Goal: Find specific page/section: Find specific page/section

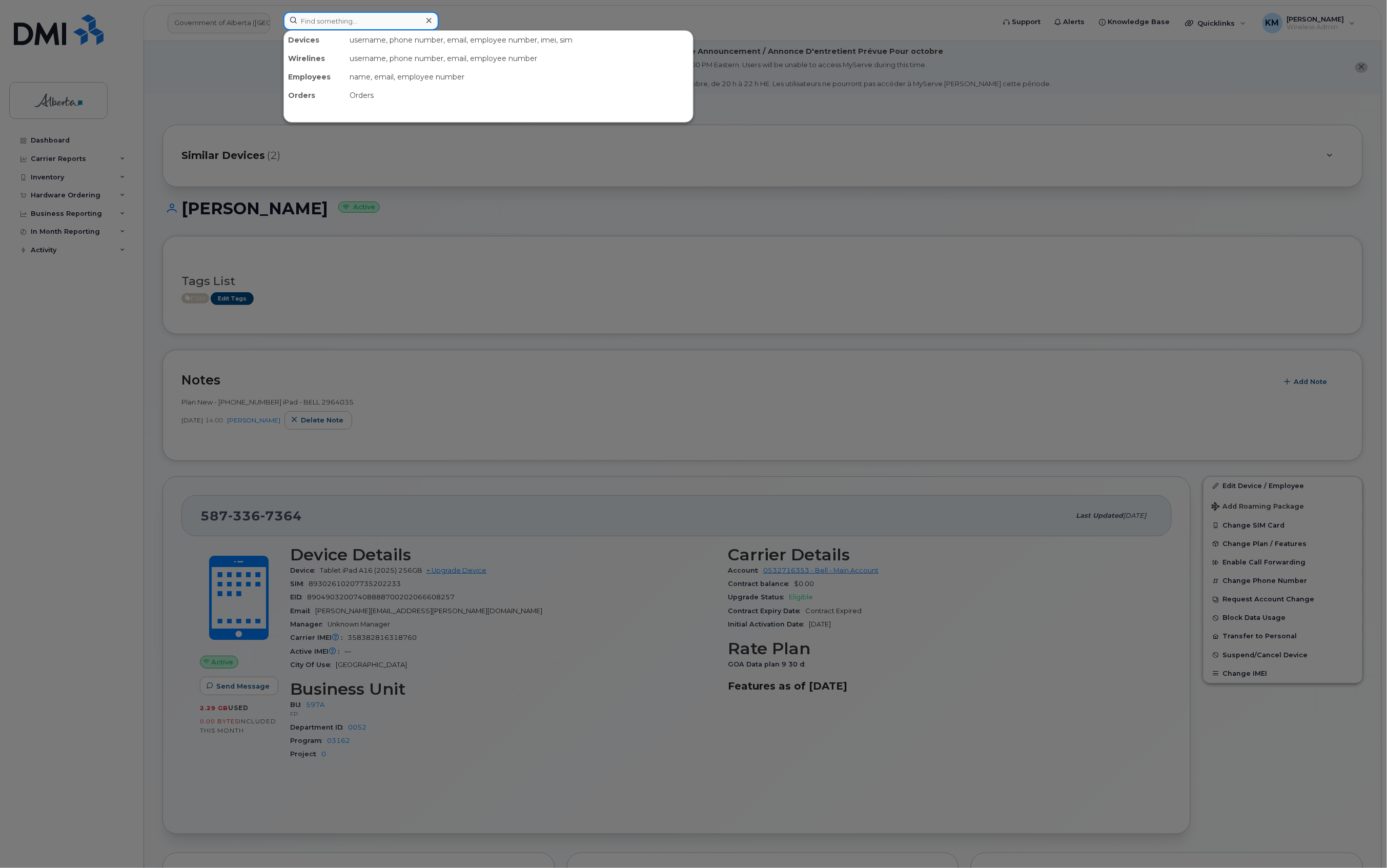
click at [344, 22] on input at bounding box center [361, 21] width 155 height 18
type input "4038278963"
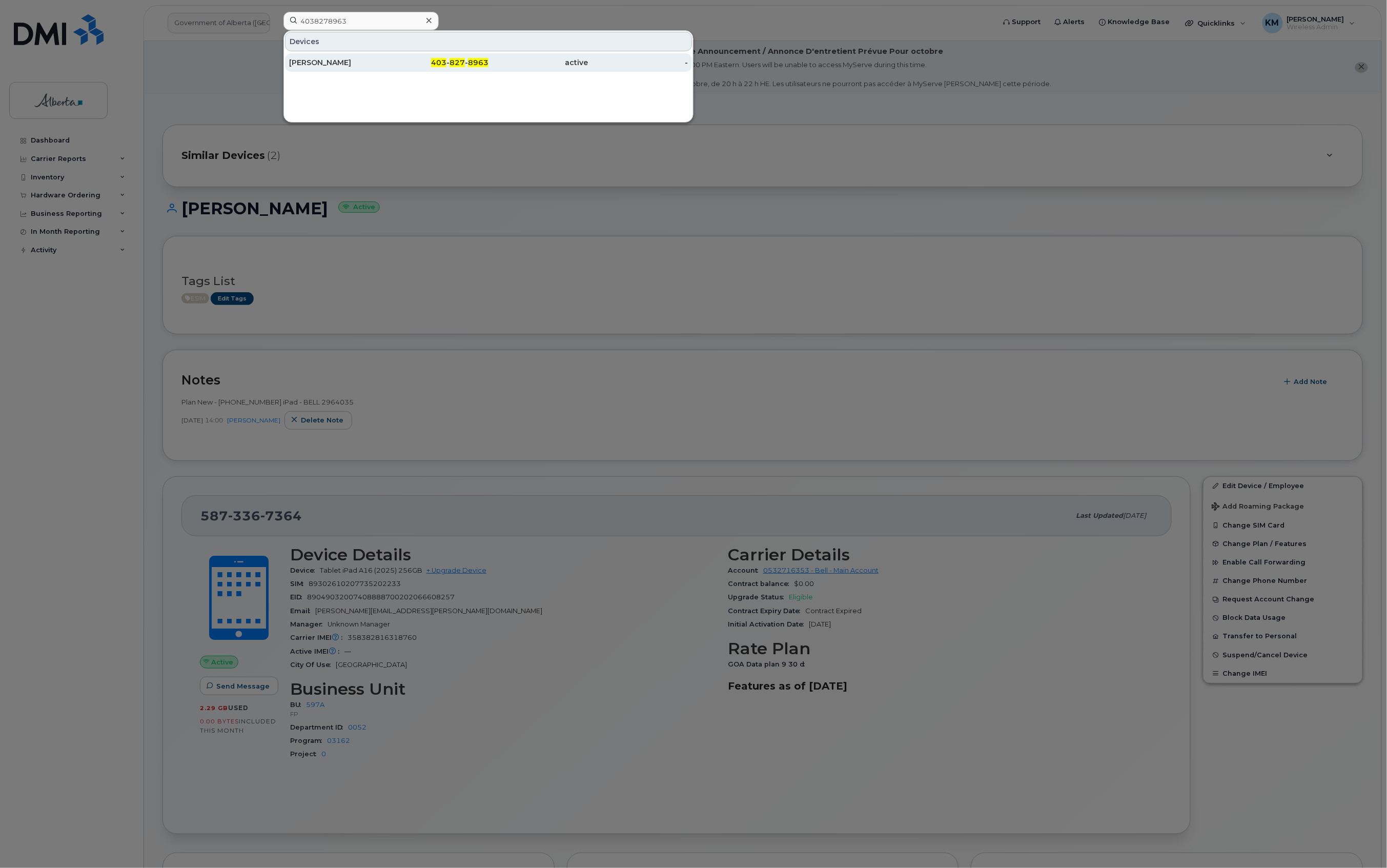
click at [336, 62] on div "[PERSON_NAME]" at bounding box center [339, 62] width 100 height 10
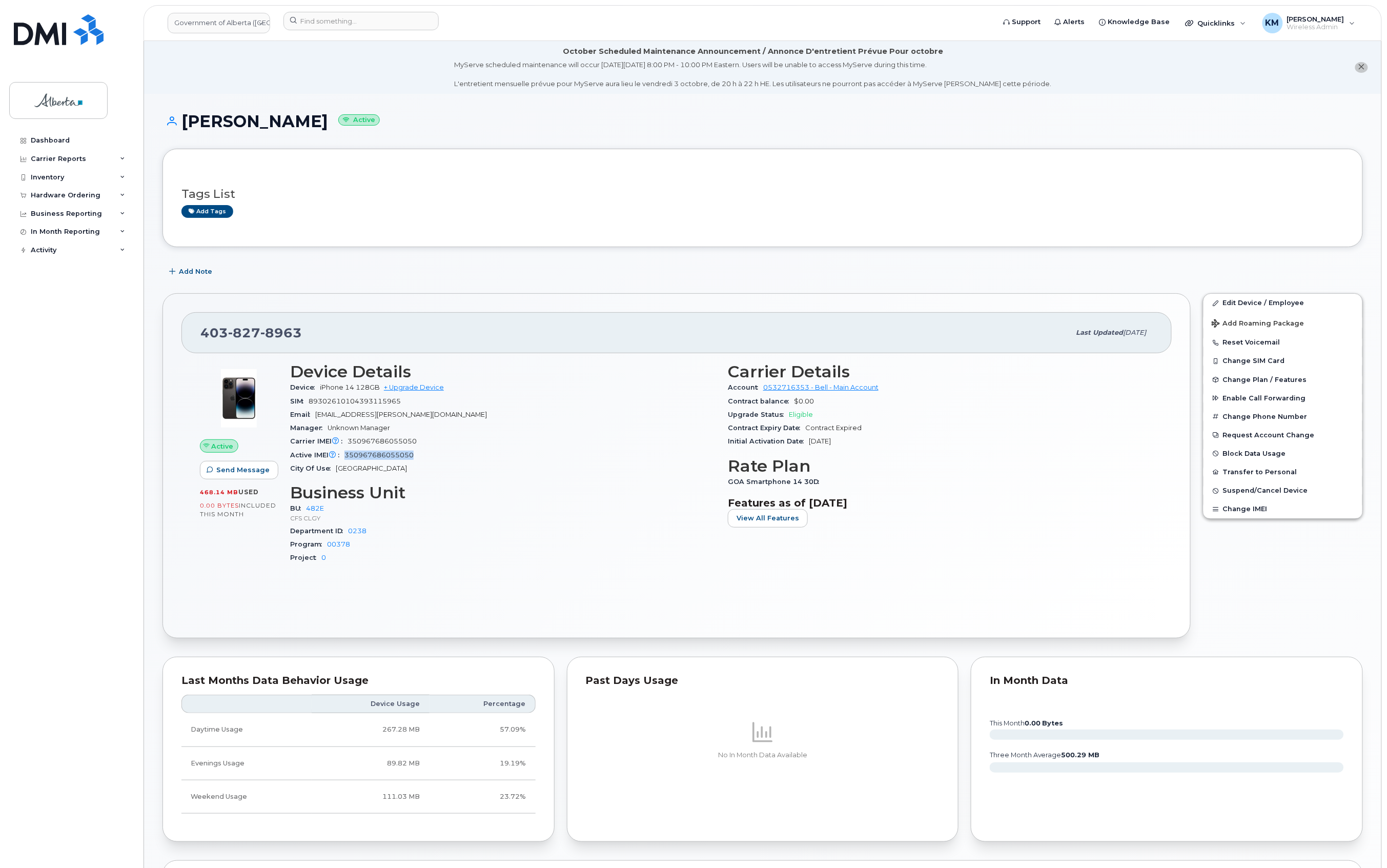
drag, startPoint x: 419, startPoint y: 456, endPoint x: 347, endPoint y: 460, distance: 72.1
click at [347, 460] on div "Active IMEI Active IMEI is refreshed daily with a delay of up to 48 hours follo…" at bounding box center [503, 455] width 426 height 14
drag, startPoint x: 367, startPoint y: 455, endPoint x: 374, endPoint y: 463, distance: 10.6
click at [374, 463] on div "City Of Use Calgary" at bounding box center [503, 468] width 426 height 14
drag, startPoint x: 423, startPoint y: 459, endPoint x: 346, endPoint y: 460, distance: 77.0
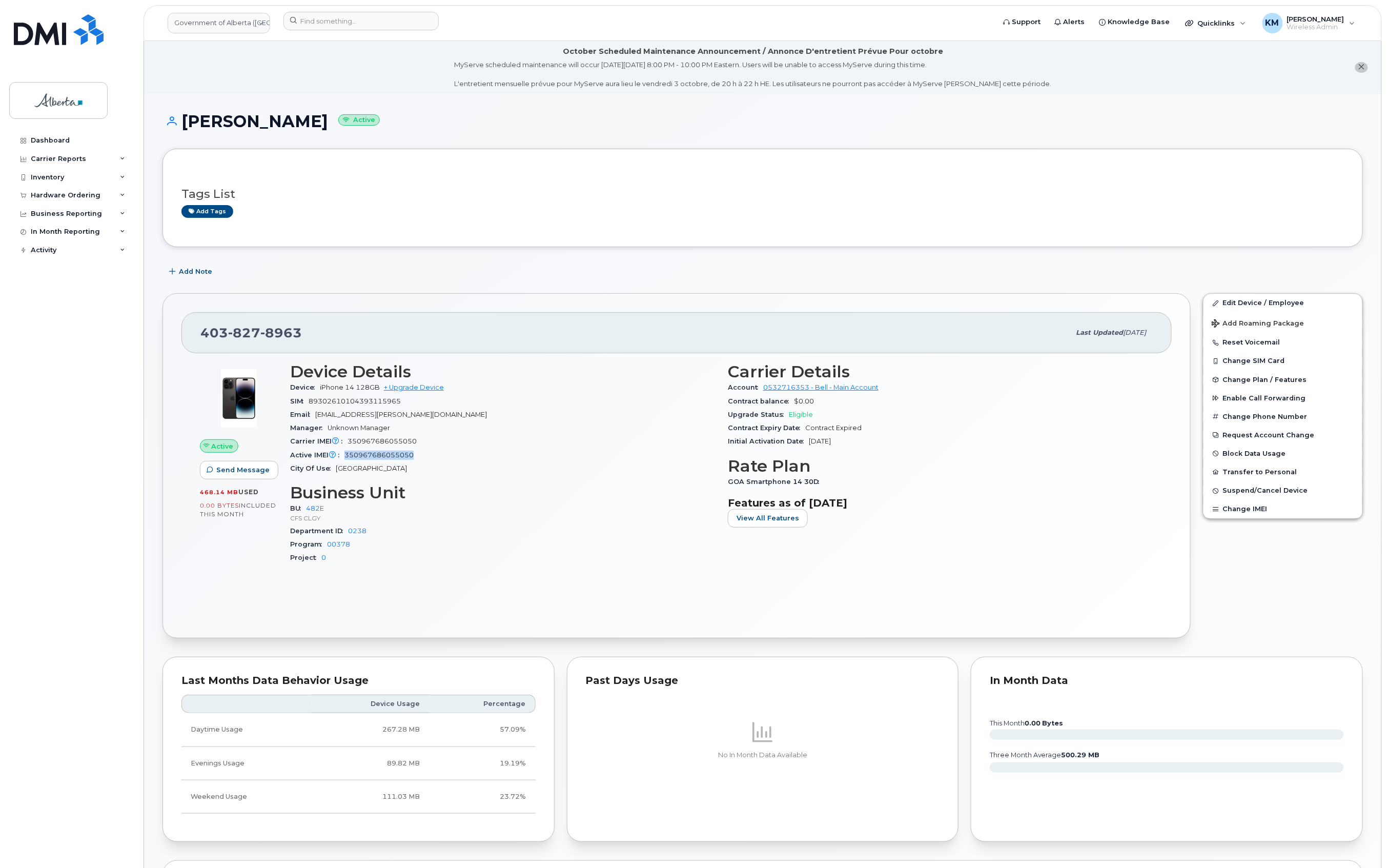
click at [346, 460] on div "Active IMEI Active IMEI is refreshed daily with a delay of up to 48 hours follo…" at bounding box center [503, 455] width 426 height 14
copy span "350967686055050"
click at [378, 23] on input at bounding box center [361, 21] width 155 height 18
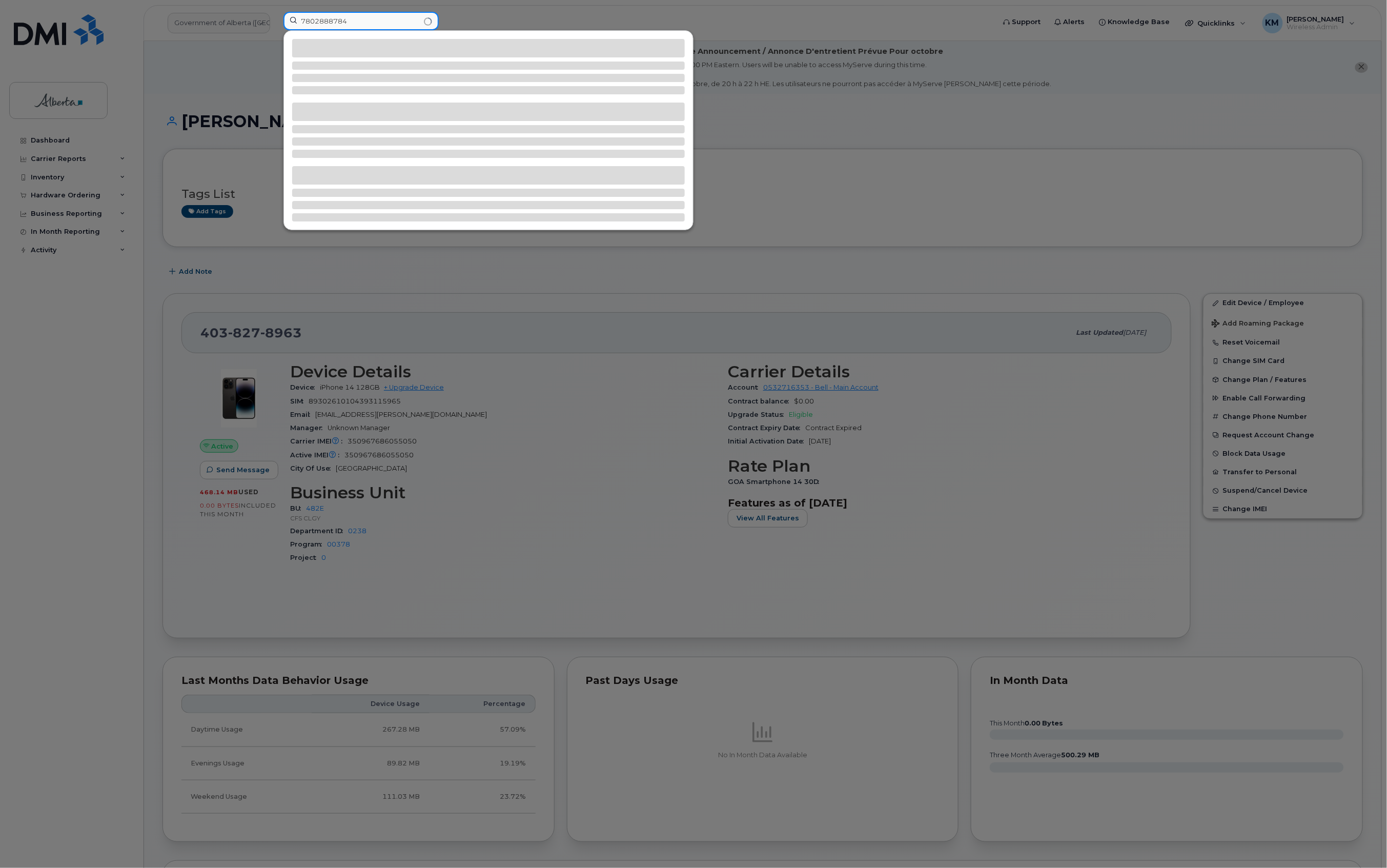
type input "7802888784"
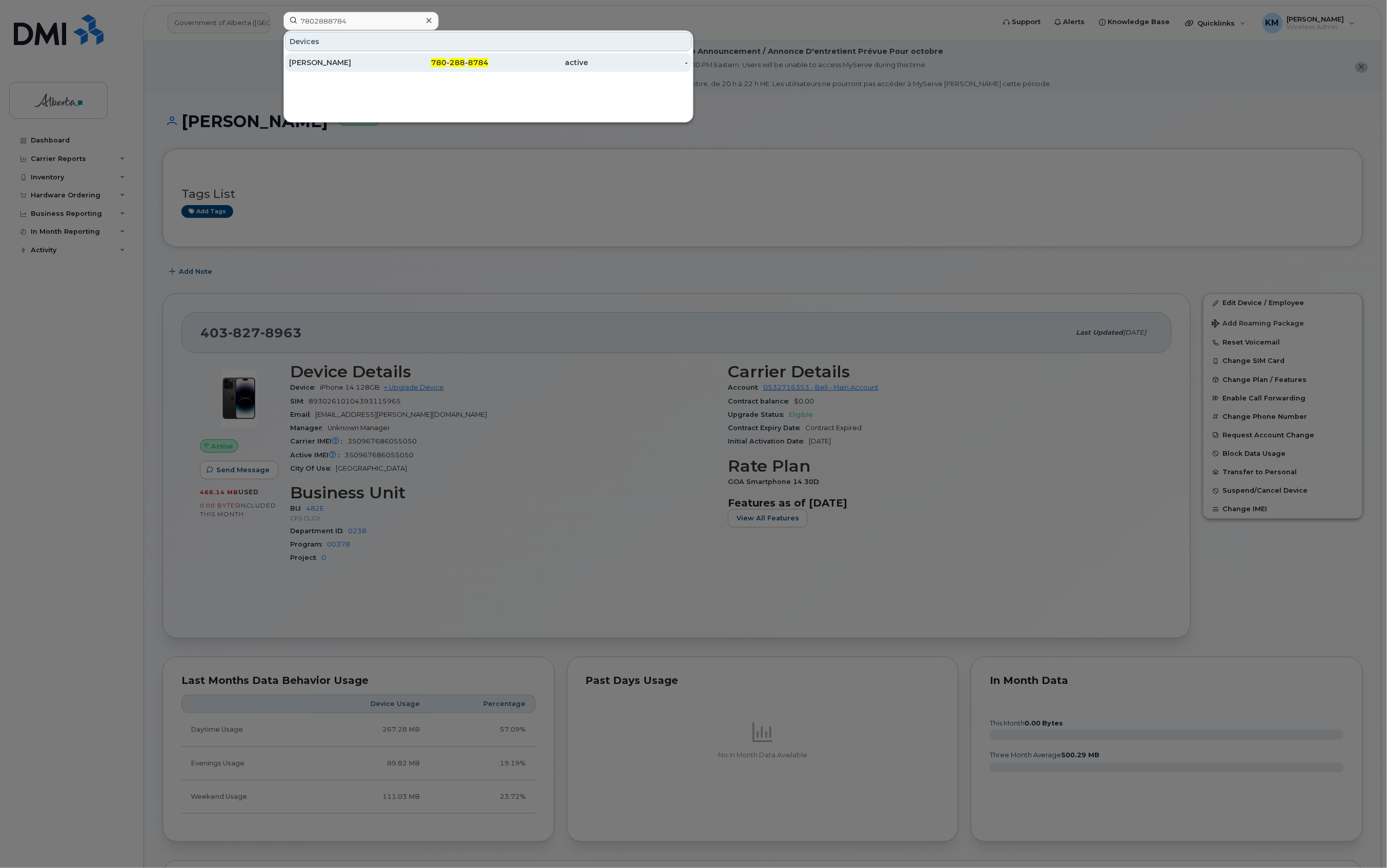
click at [371, 64] on div "Jeremiah Rawling" at bounding box center [339, 62] width 100 height 10
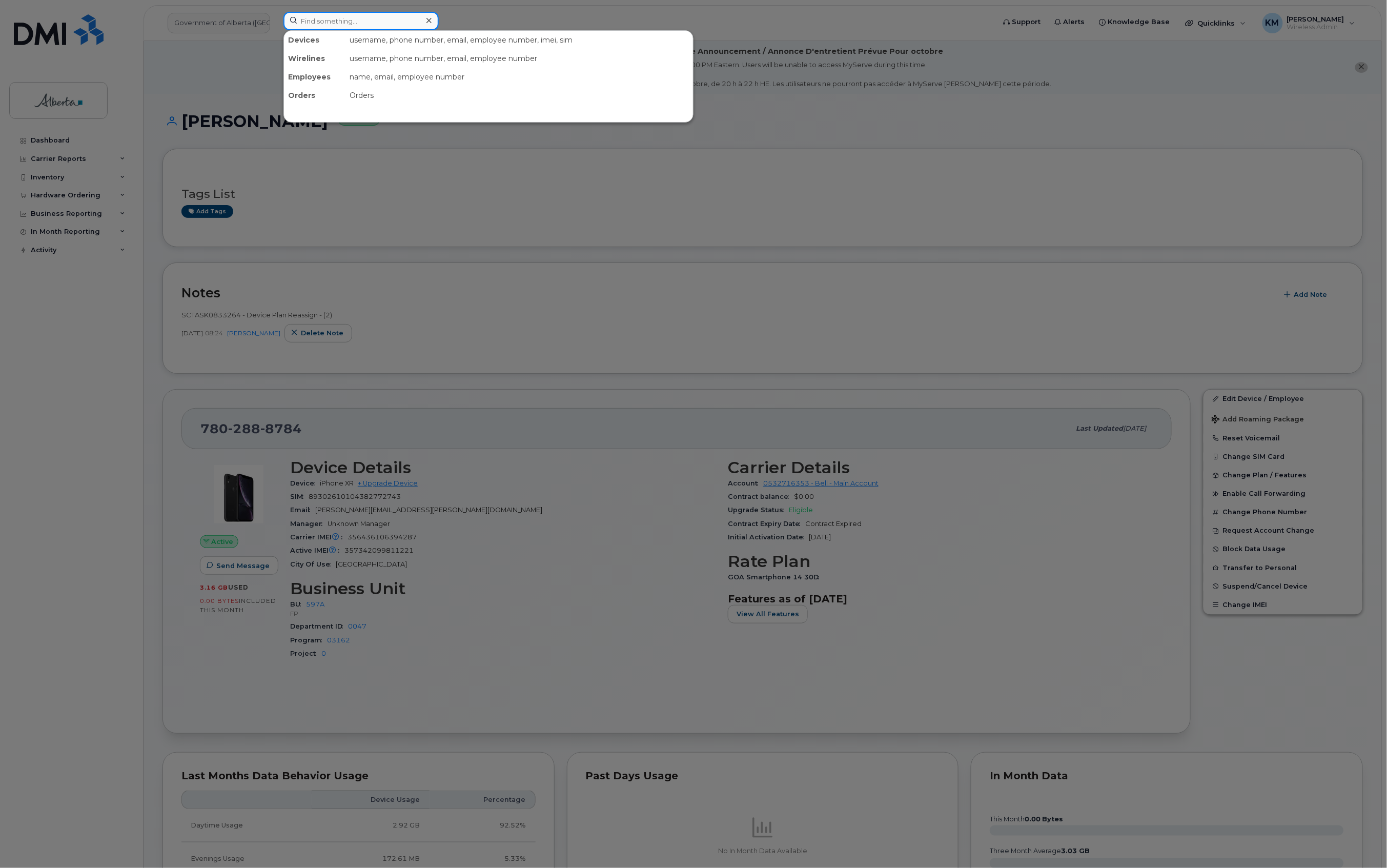
click at [362, 29] on input at bounding box center [361, 21] width 155 height 18
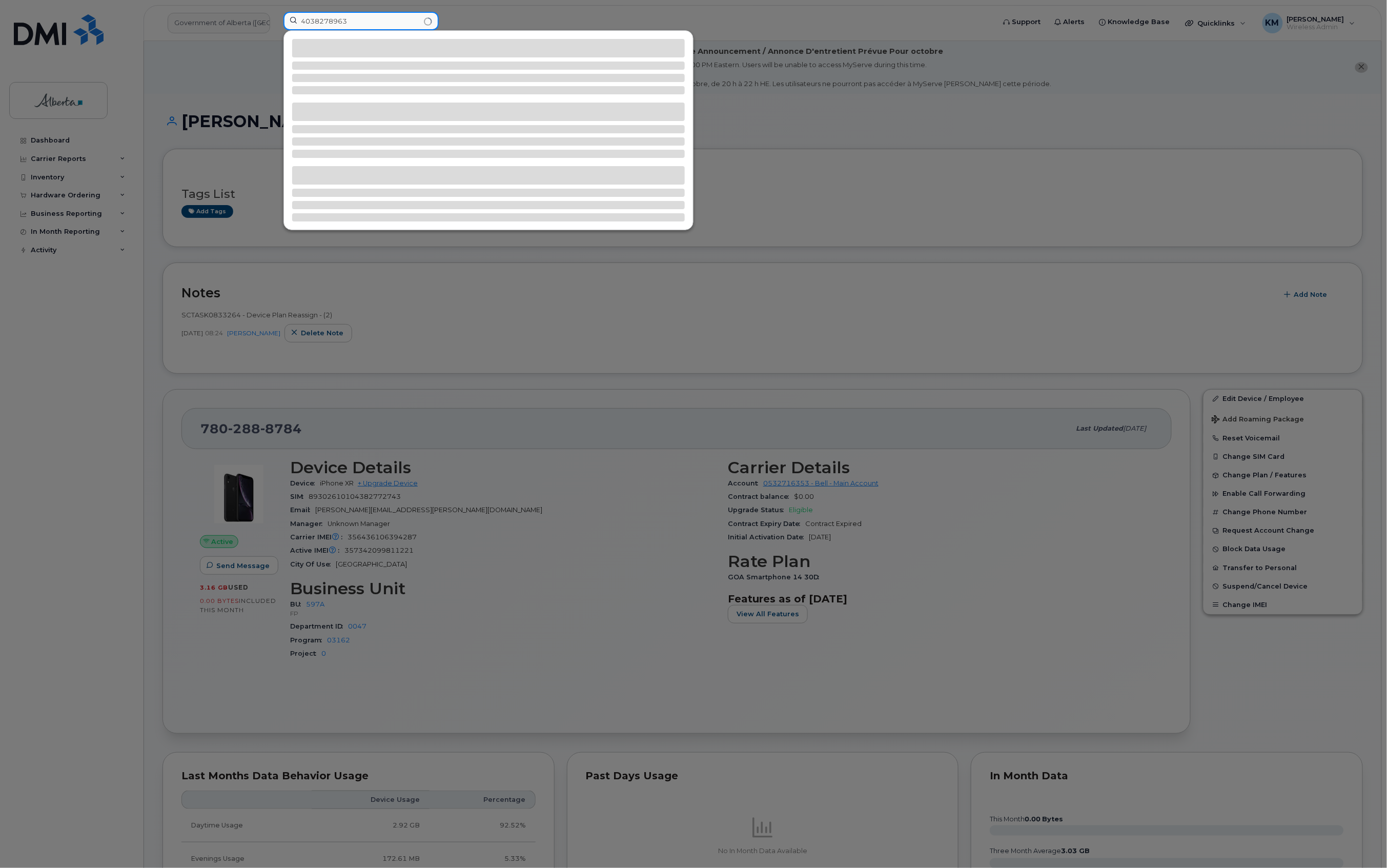
type input "4038278963"
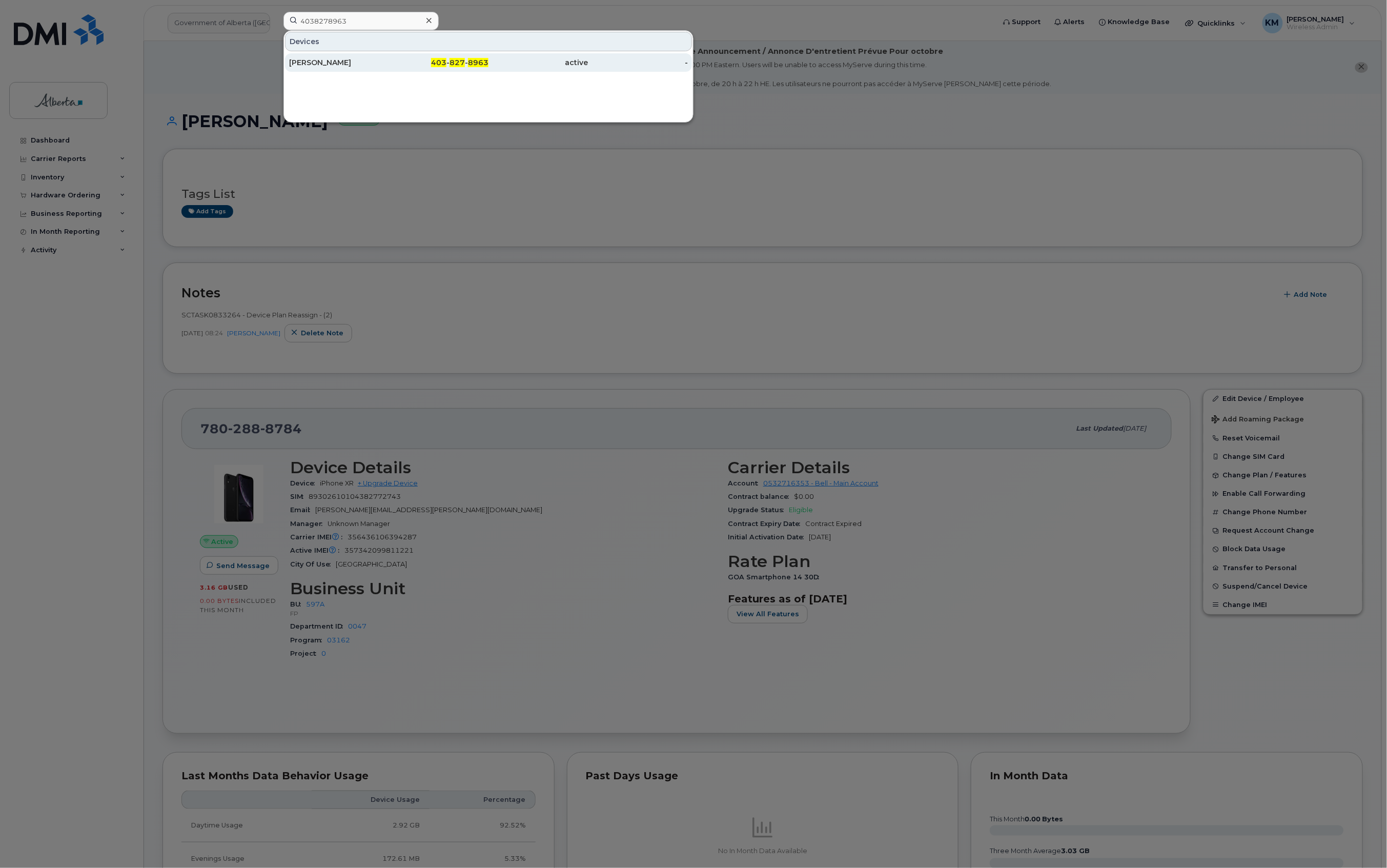
click at [356, 70] on div "[PERSON_NAME]" at bounding box center [339, 62] width 100 height 18
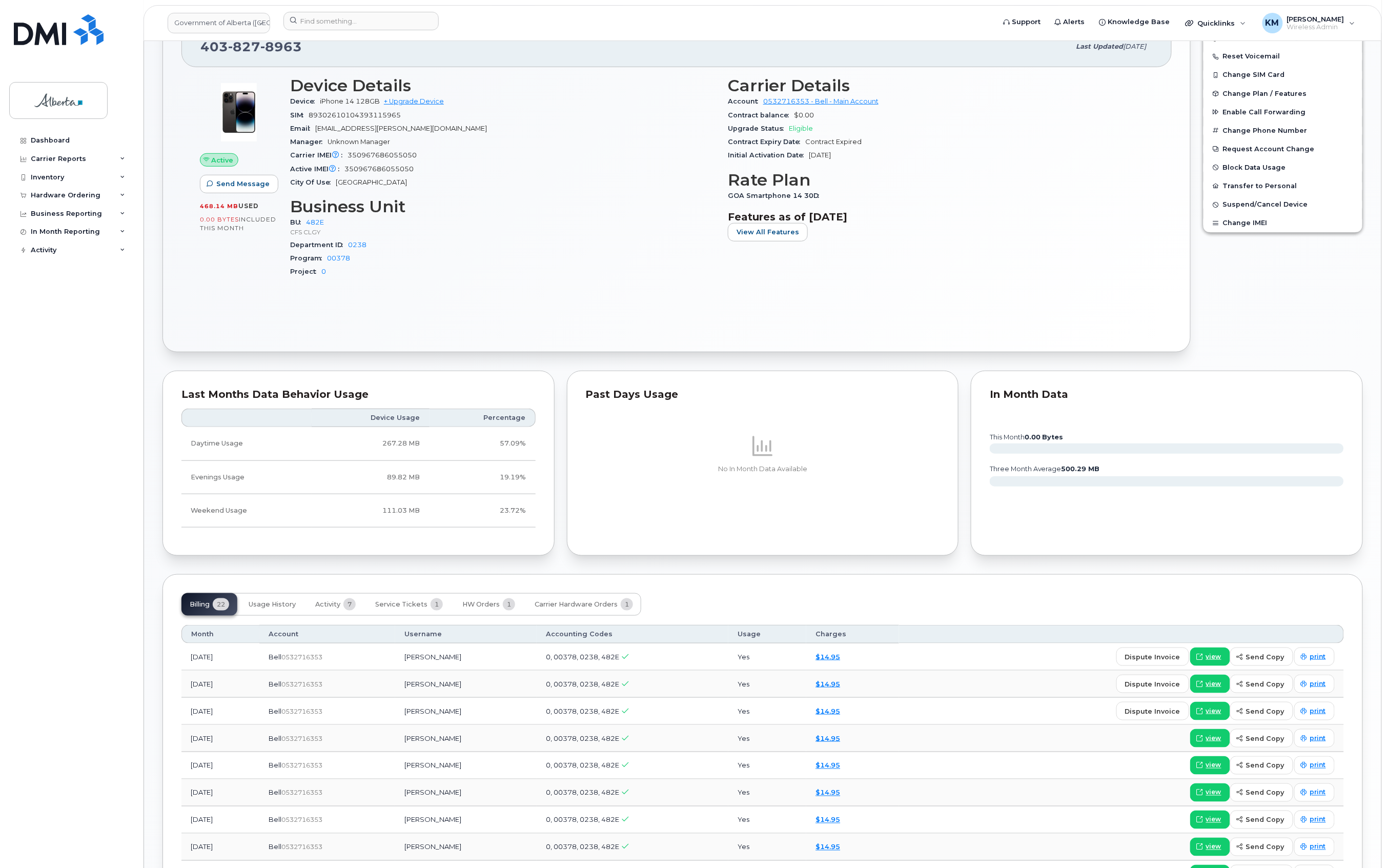
scroll to position [342, 0]
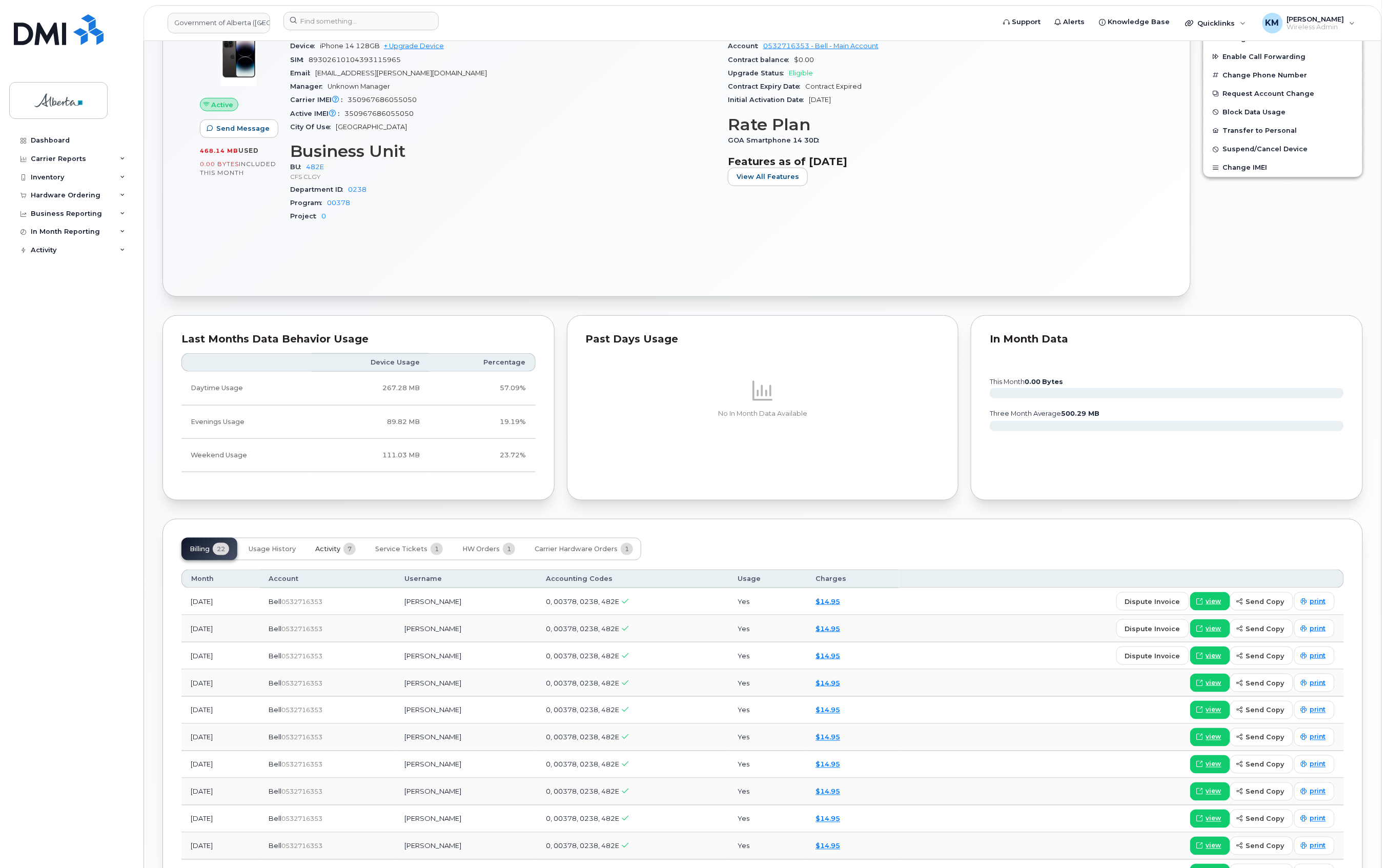
click at [327, 552] on span "Activity" at bounding box center [327, 549] width 25 height 8
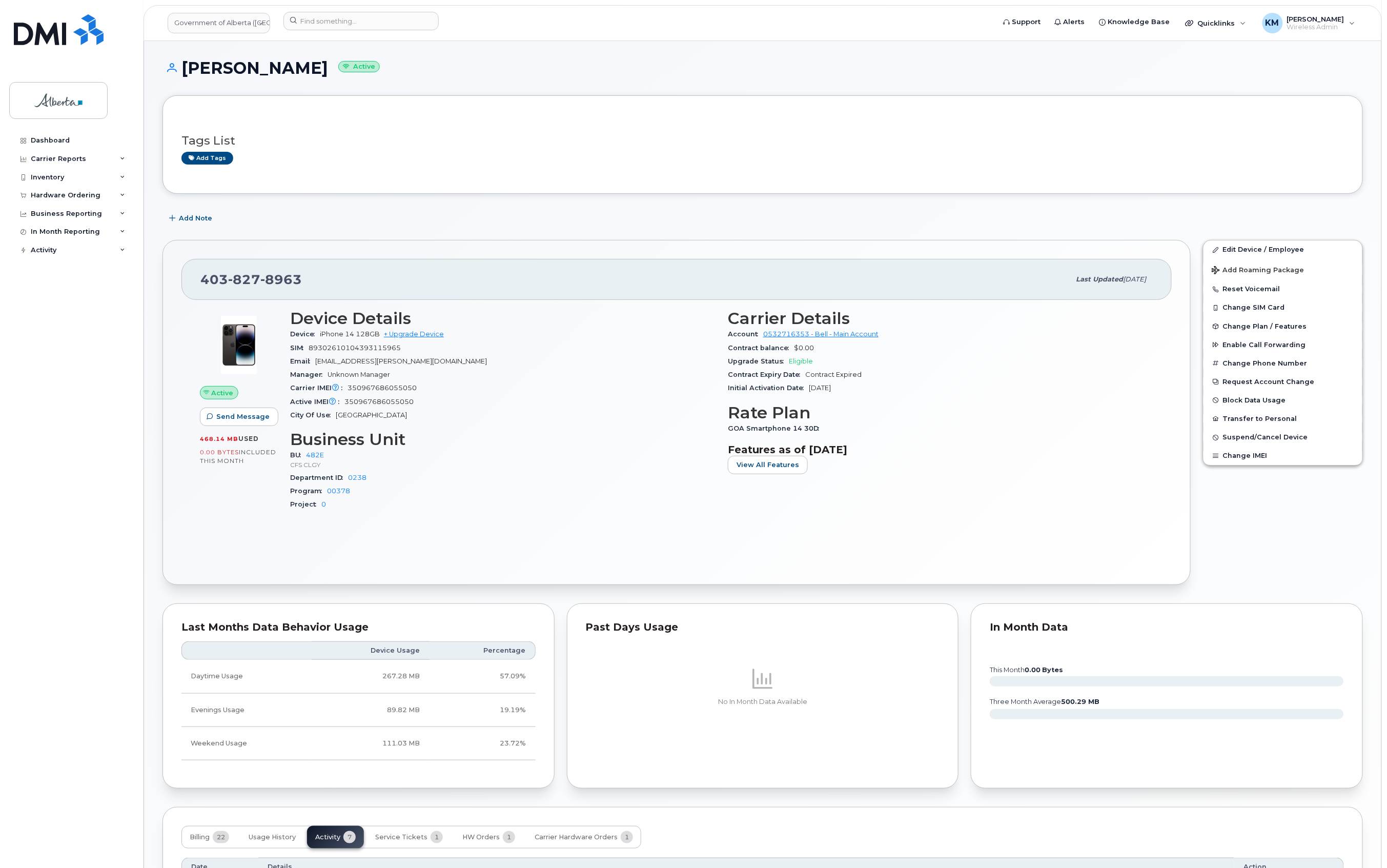
scroll to position [42, 0]
